Goal: Find specific page/section: Find specific page/section

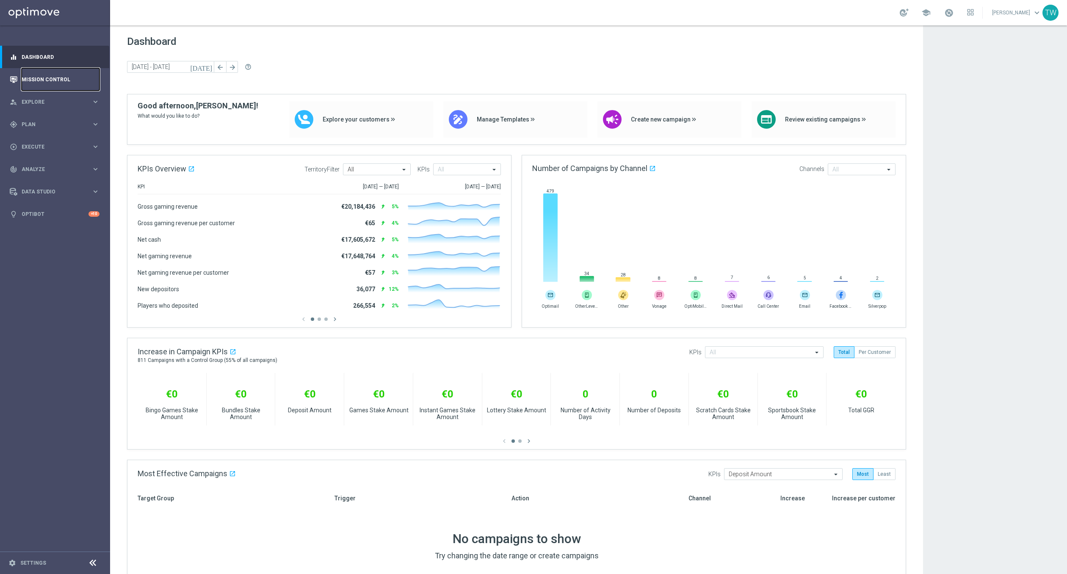
click at [55, 72] on link "Mission Control" at bounding box center [61, 79] width 78 height 22
